Goal: Transaction & Acquisition: Purchase product/service

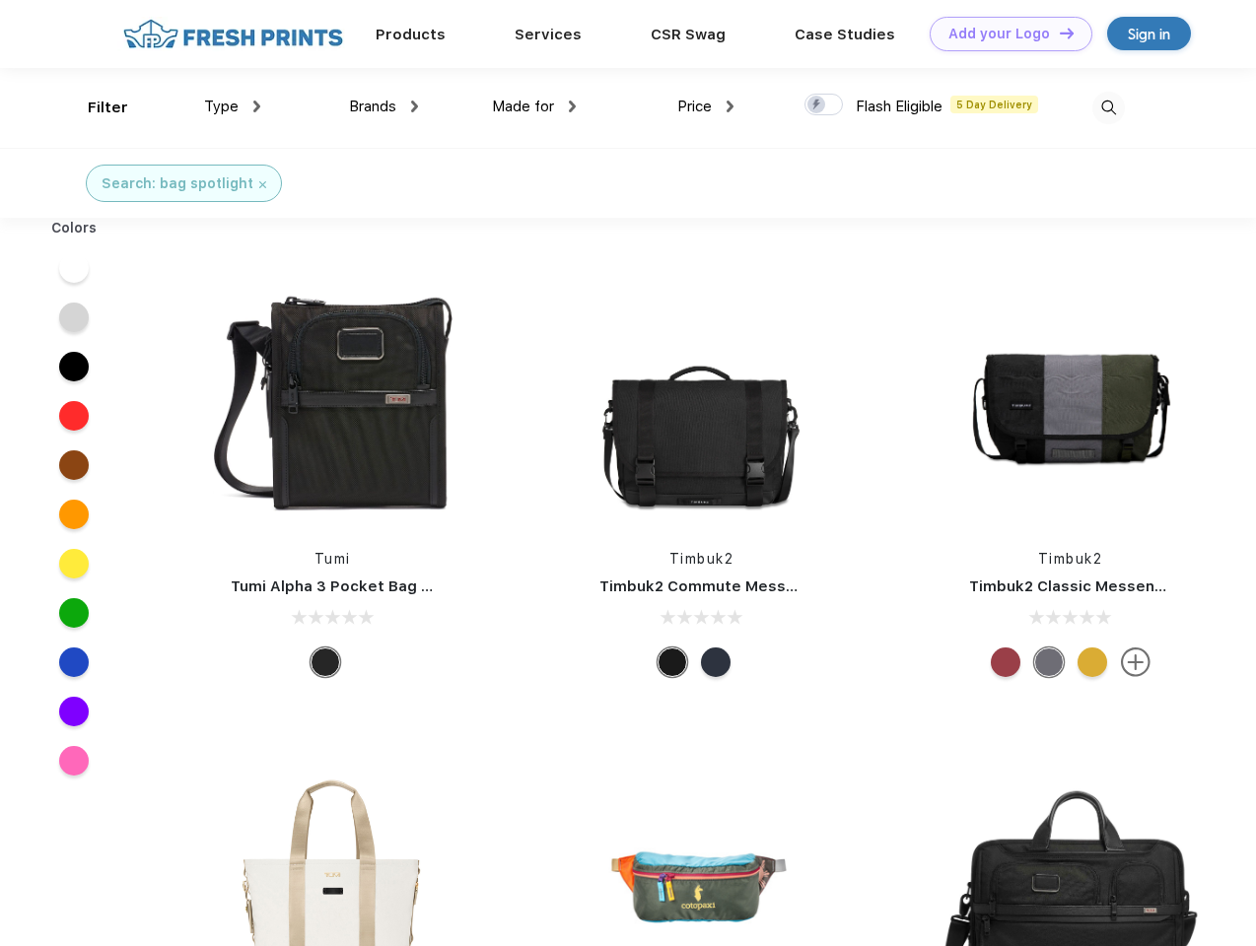
scroll to position [1, 0]
click at [1004, 34] on link "Add your Logo Design Tool" at bounding box center [1011, 34] width 163 height 35
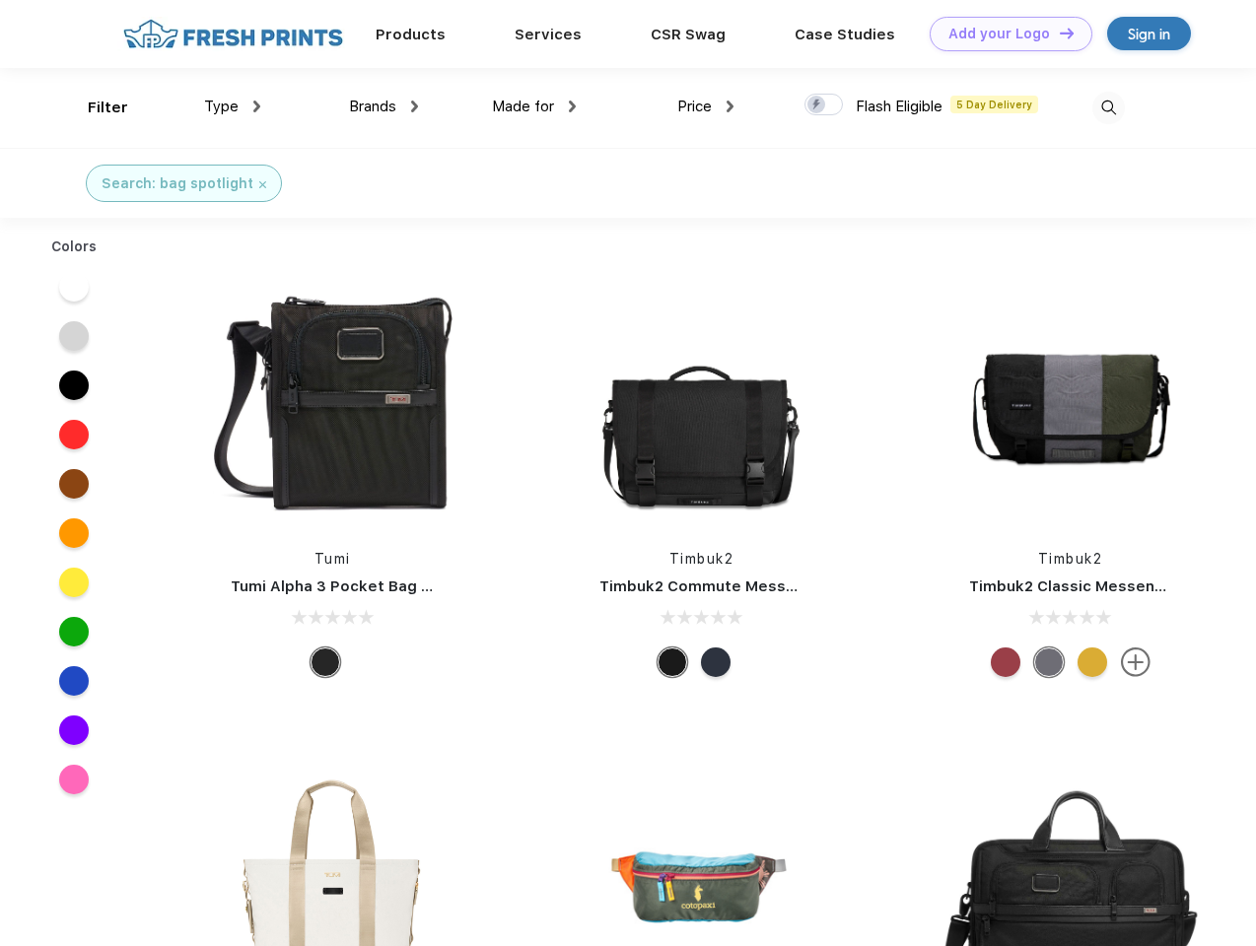
click at [0, 0] on div "Design Tool" at bounding box center [0, 0] width 0 height 0
click at [1058, 33] on link "Add your Logo Design Tool" at bounding box center [1011, 34] width 163 height 35
click at [95, 107] on div "Filter" at bounding box center [108, 108] width 40 height 23
click at [233, 106] on span "Type" at bounding box center [221, 107] width 35 height 18
click at [384, 106] on span "Brands" at bounding box center [372, 107] width 47 height 18
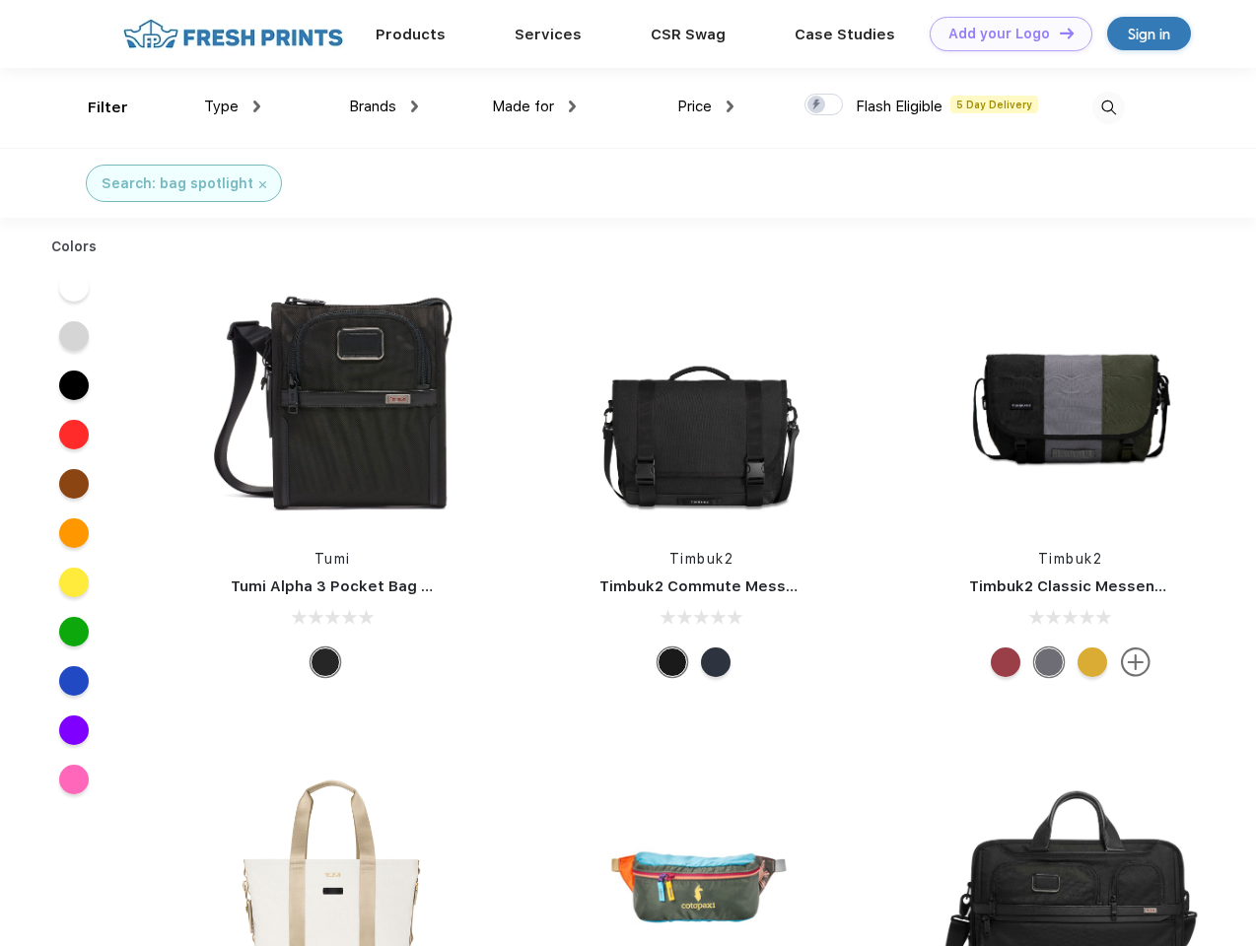
click at [534, 106] on span "Made for" at bounding box center [523, 107] width 62 height 18
click at [706, 106] on span "Price" at bounding box center [694, 107] width 35 height 18
click at [824, 105] on div at bounding box center [824, 105] width 38 height 22
click at [817, 105] on input "checkbox" at bounding box center [811, 99] width 13 height 13
click at [1108, 107] on img at bounding box center [1108, 108] width 33 height 33
